Goal: Transaction & Acquisition: Purchase product/service

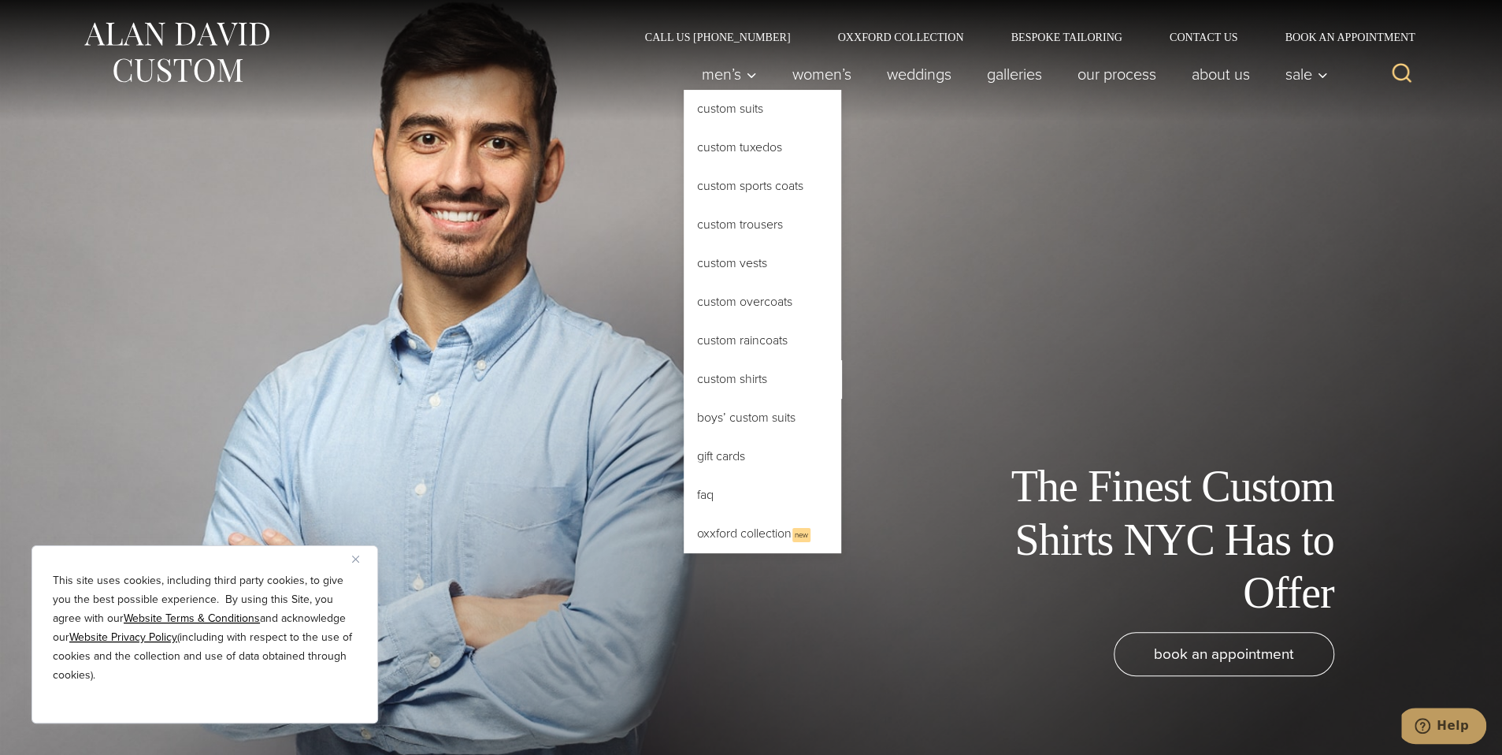
click at [738, 381] on link "Custom Shirts" at bounding box center [763, 379] width 158 height 38
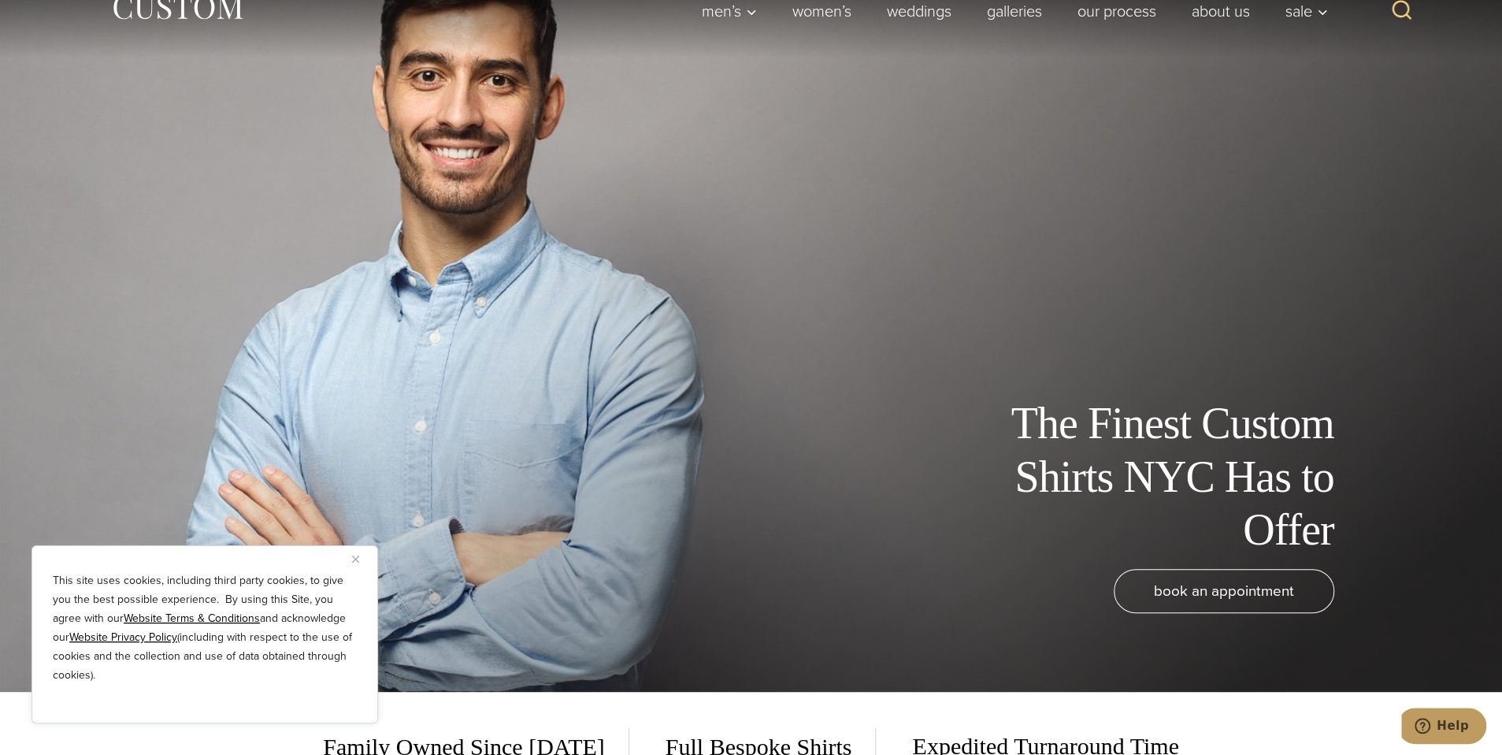
scroll to position [157, 0]
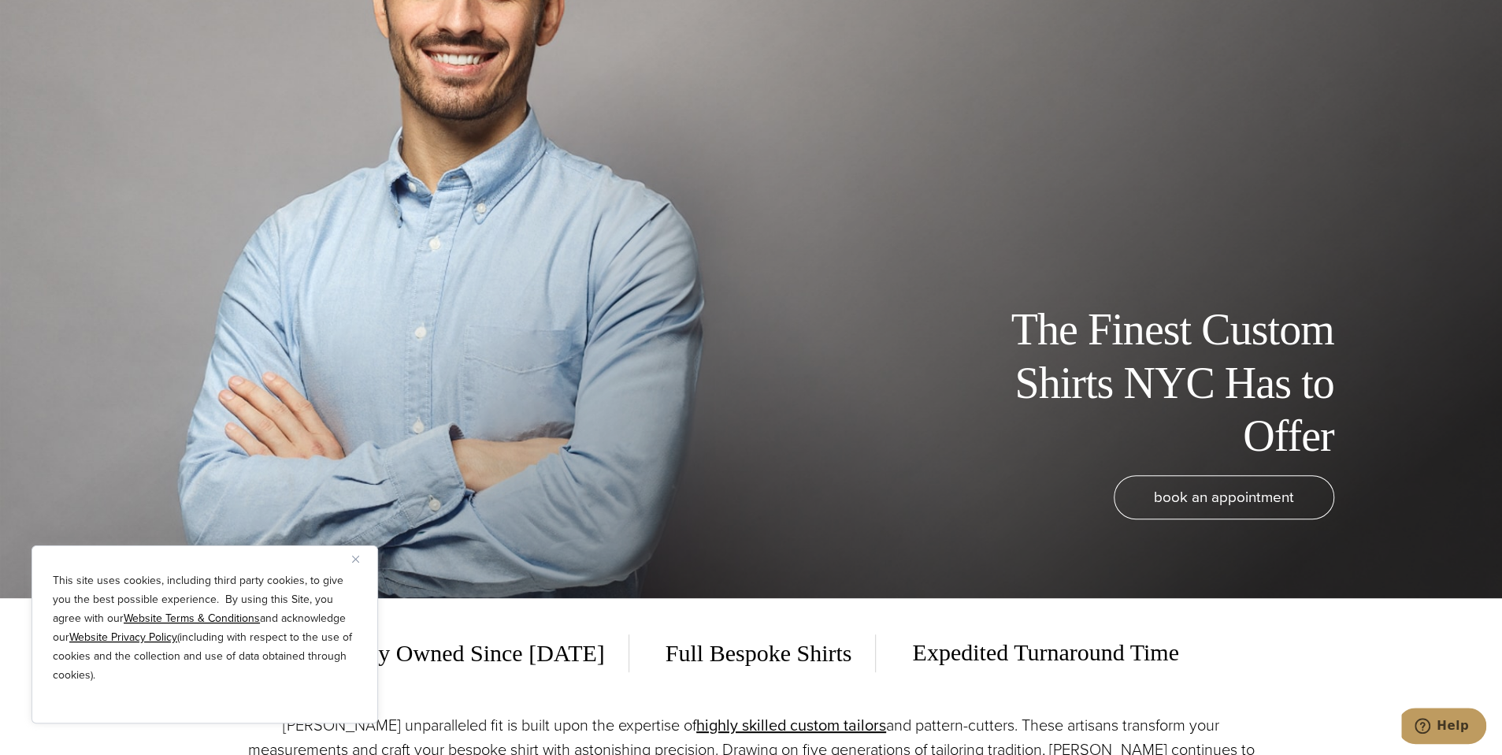
click at [352, 557] on img "Close" at bounding box center [355, 558] width 7 height 7
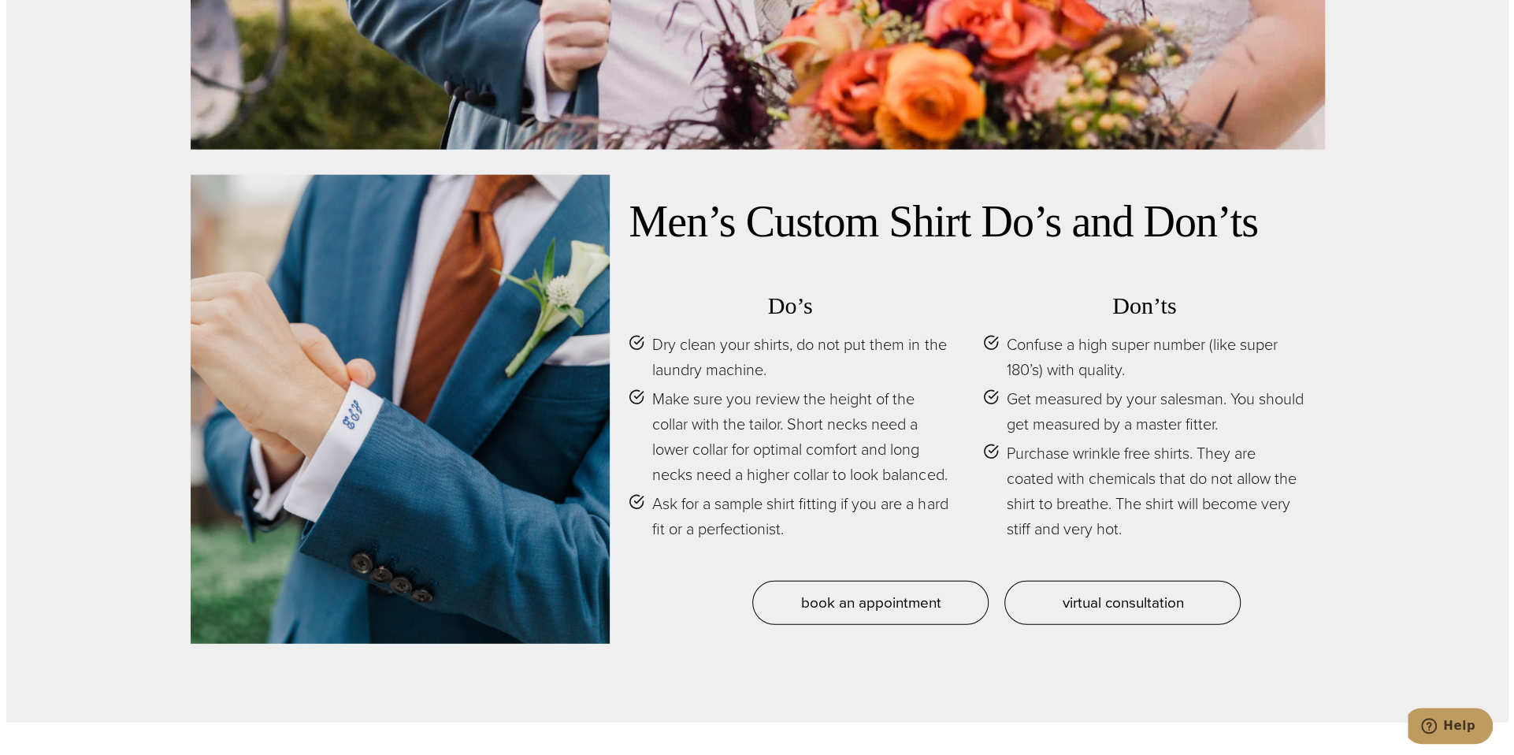
scroll to position [0, 0]
